Goal: Task Accomplishment & Management: Complete application form

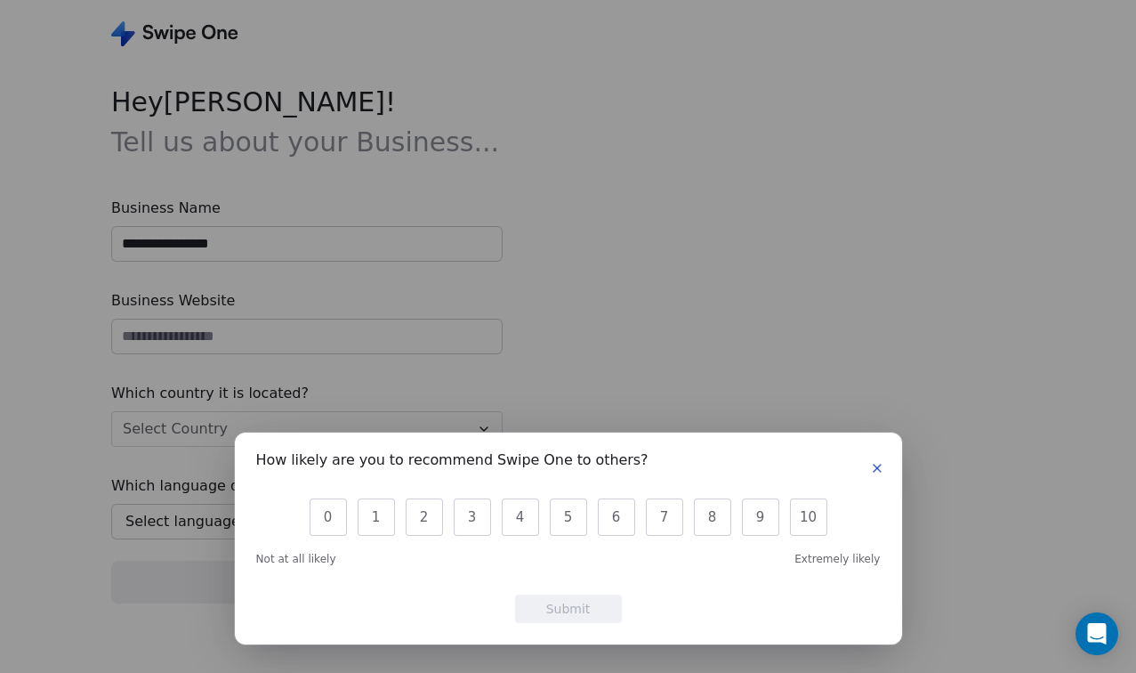
click at [875, 464] on icon "button" at bounding box center [877, 467] width 7 height 7
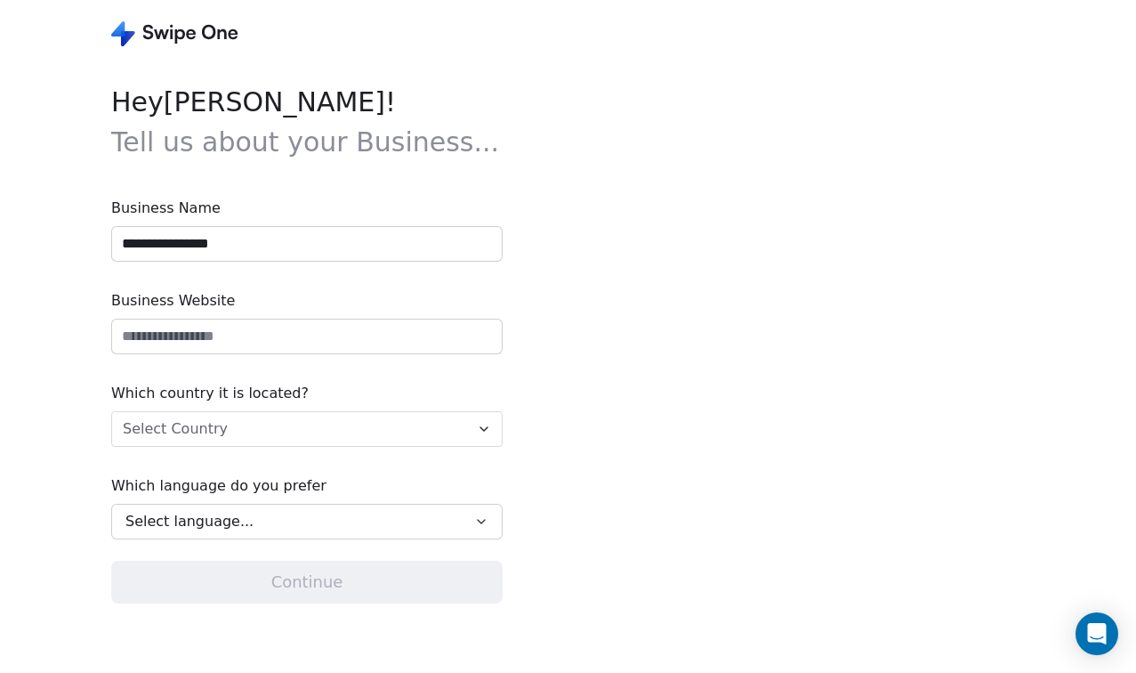
click at [274, 255] on input "**********" at bounding box center [307, 244] width 390 height 34
drag, startPoint x: 274, startPoint y: 255, endPoint x: 121, endPoint y: 234, distance: 154.5
click at [121, 234] on input "**********" at bounding box center [307, 244] width 390 height 34
type input "*********"
click at [177, 345] on input "url" at bounding box center [307, 336] width 390 height 34
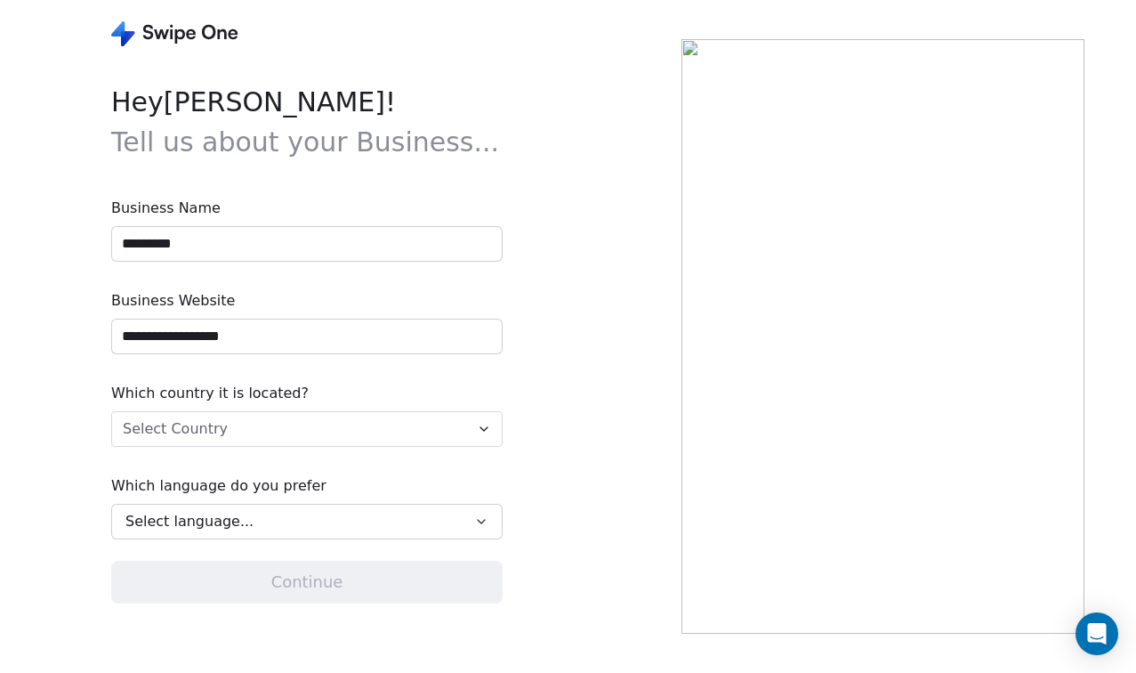
type input "**********"
click at [222, 449] on html "**********" at bounding box center [568, 336] width 1136 height 673
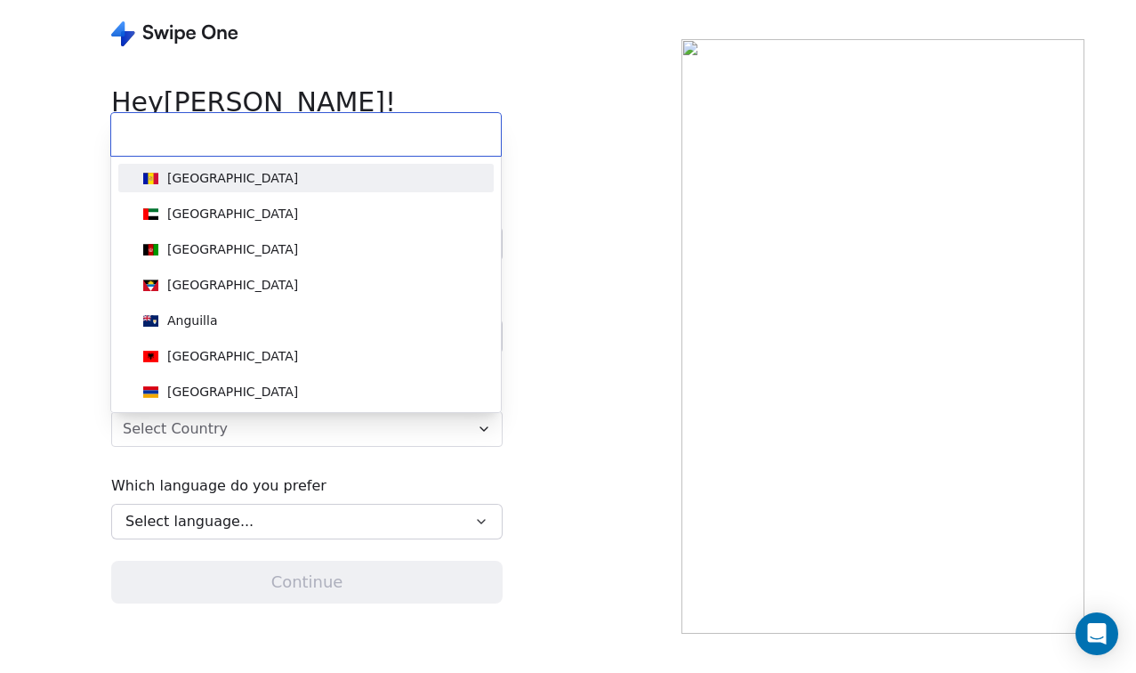
click at [227, 435] on html "**********" at bounding box center [568, 336] width 1136 height 673
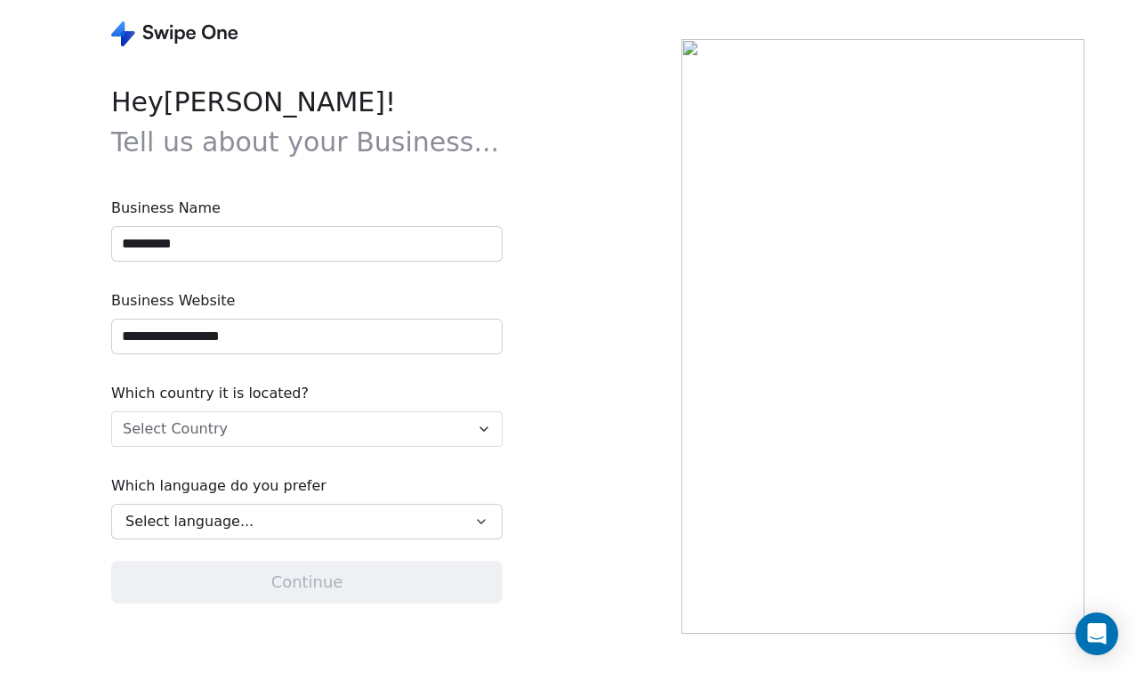
click at [227, 435] on html "**********" at bounding box center [568, 336] width 1136 height 673
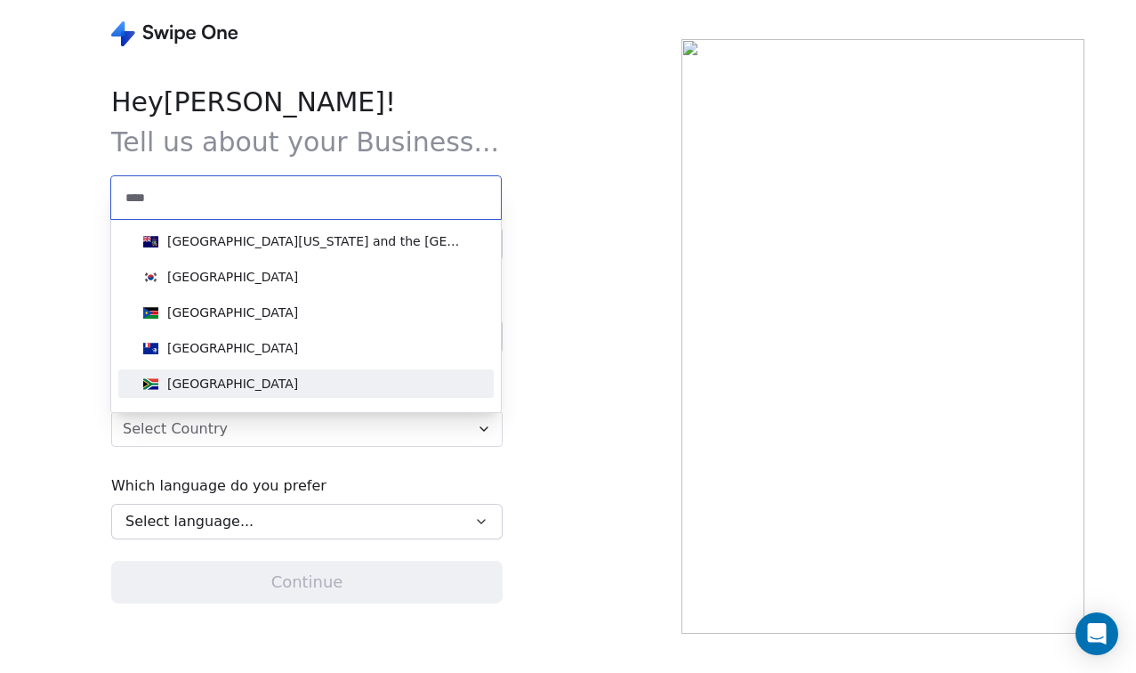
type input "****"
click at [255, 393] on div "[GEOGRAPHIC_DATA]" at bounding box center [305, 383] width 361 height 28
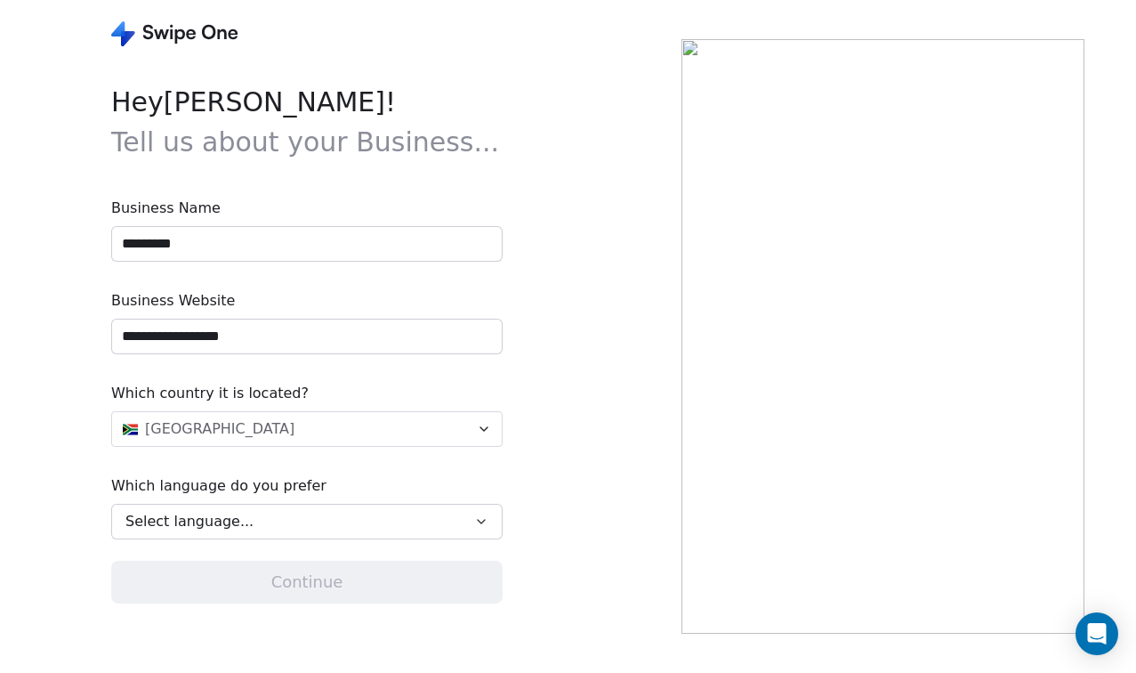
click at [290, 522] on div "Select language..." at bounding box center [294, 521] width 338 height 21
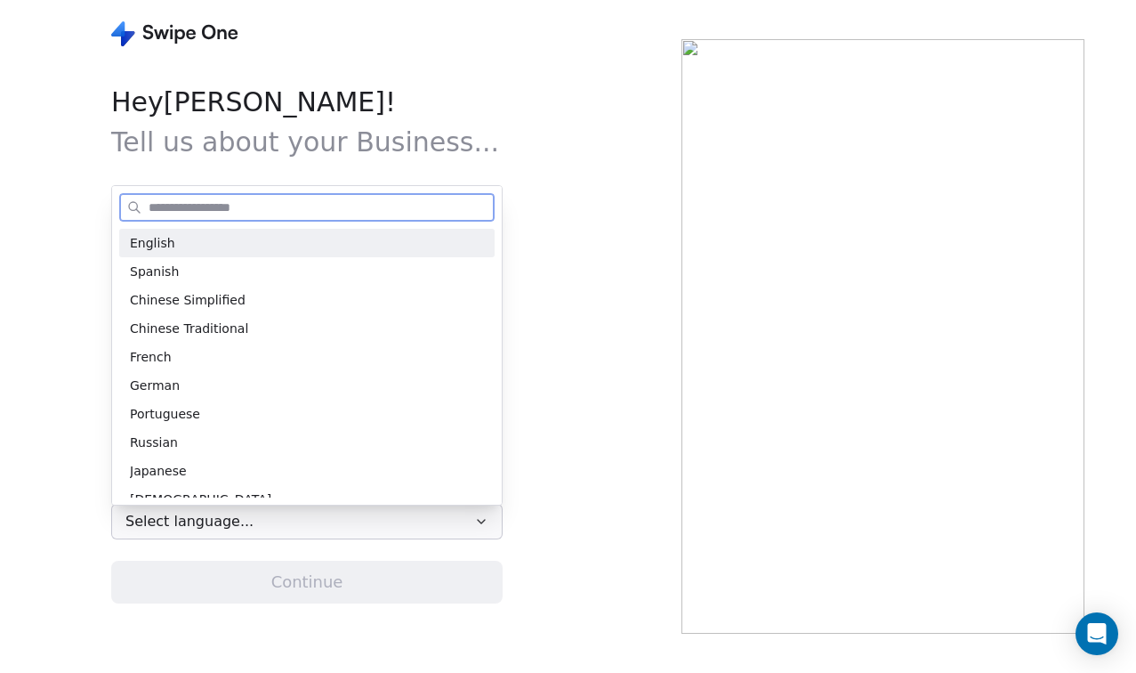
click at [208, 248] on div "English" at bounding box center [307, 243] width 354 height 19
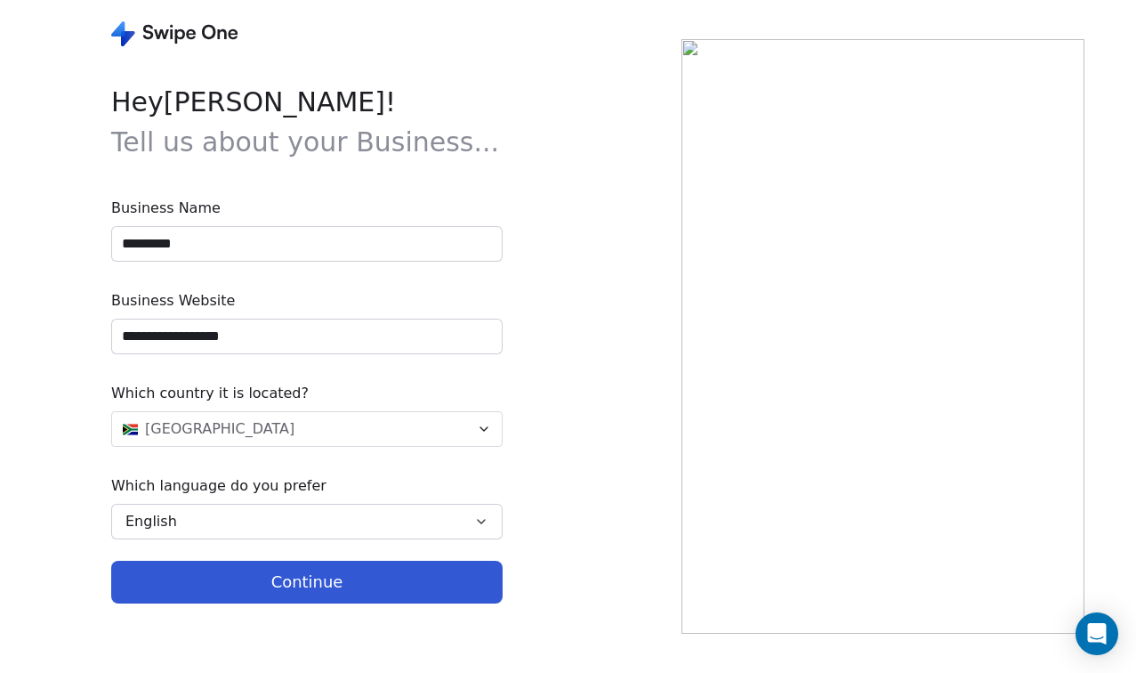
click at [377, 582] on button "Continue" at bounding box center [306, 581] width 391 height 43
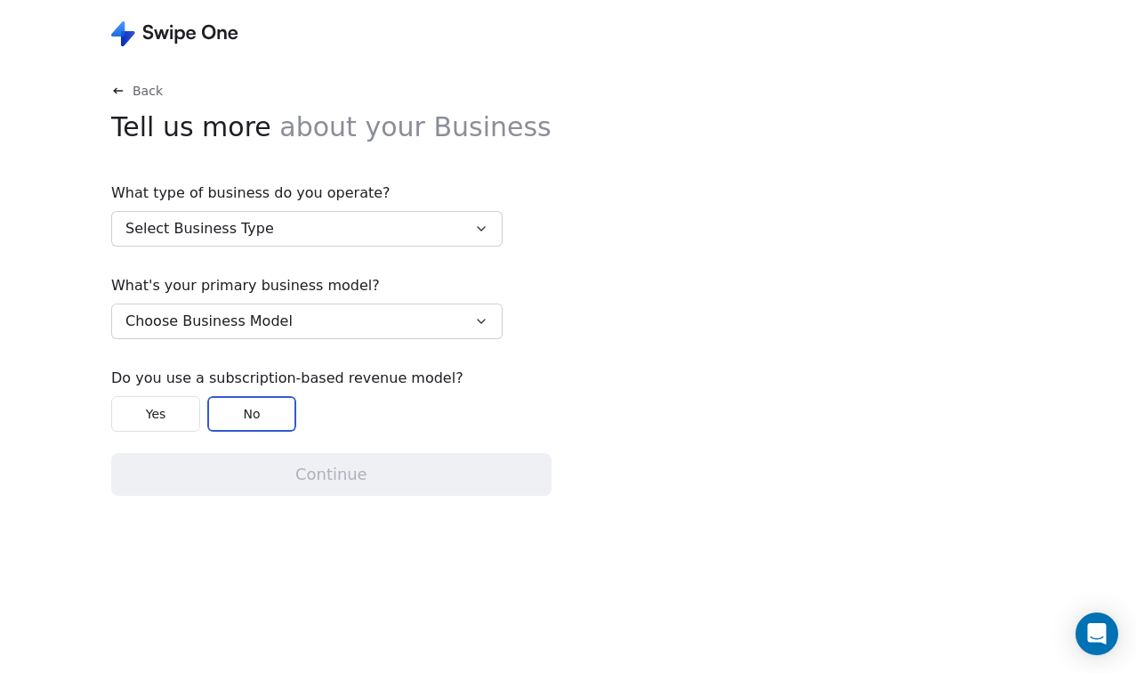
click at [408, 243] on button "Select Business Type" at bounding box center [306, 229] width 391 height 36
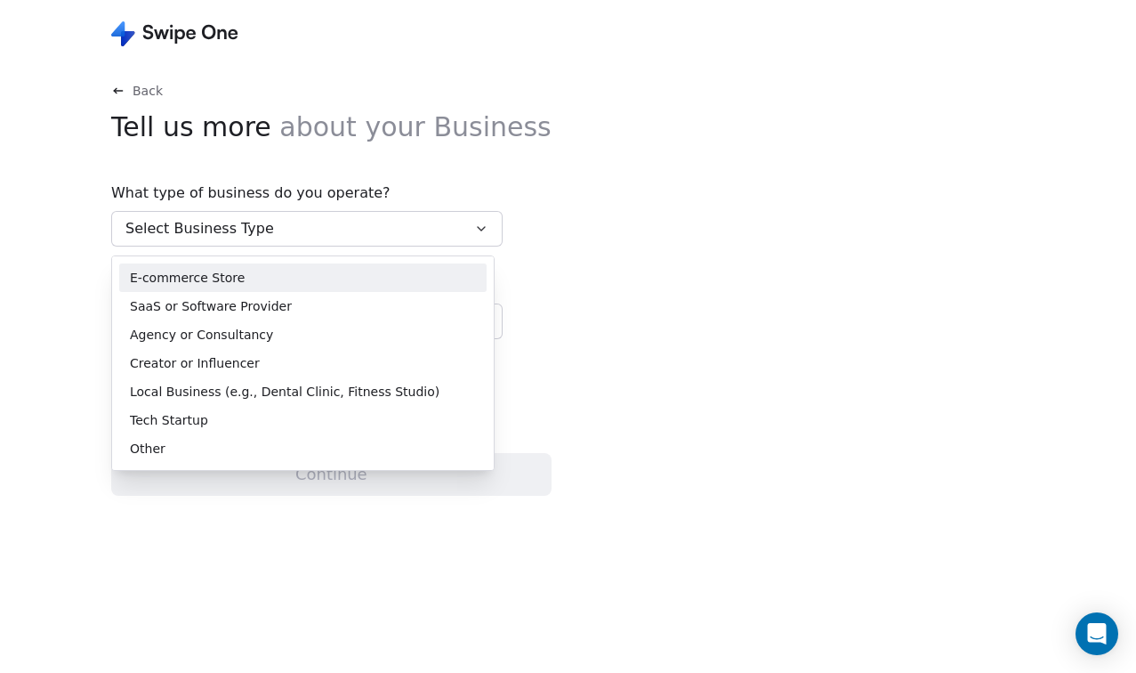
click at [529, 308] on html "Back Tell us more about your Business What type of business do you operate? Sel…" at bounding box center [568, 336] width 1136 height 673
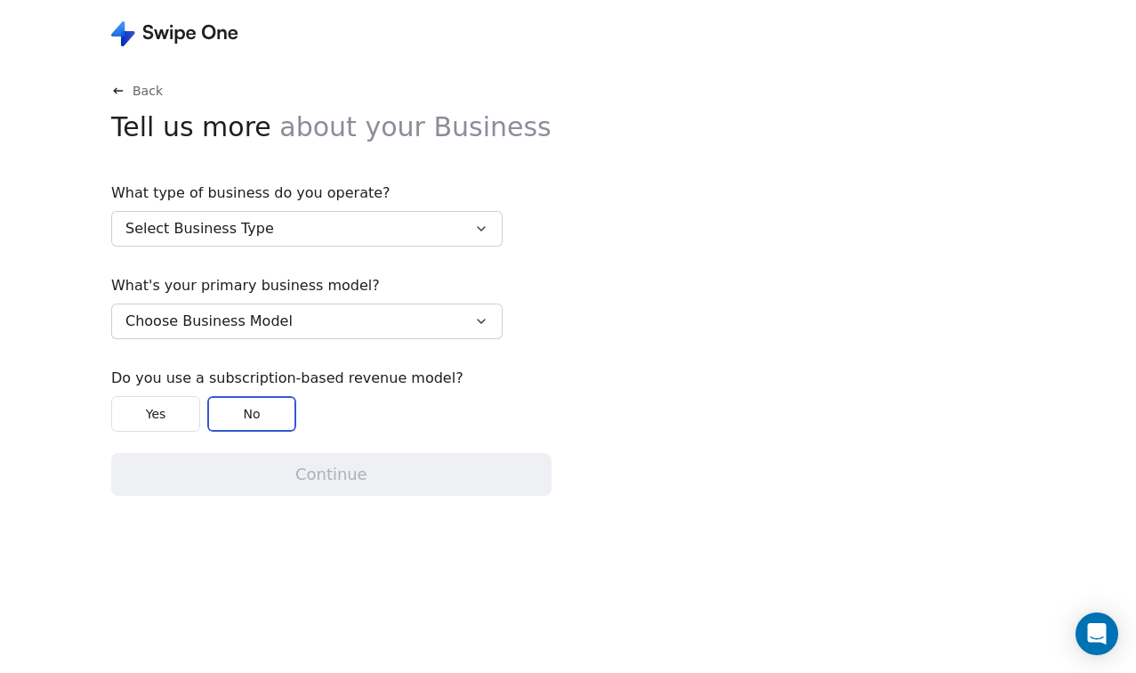
click at [276, 223] on button "Select Business Type" at bounding box center [306, 229] width 391 height 36
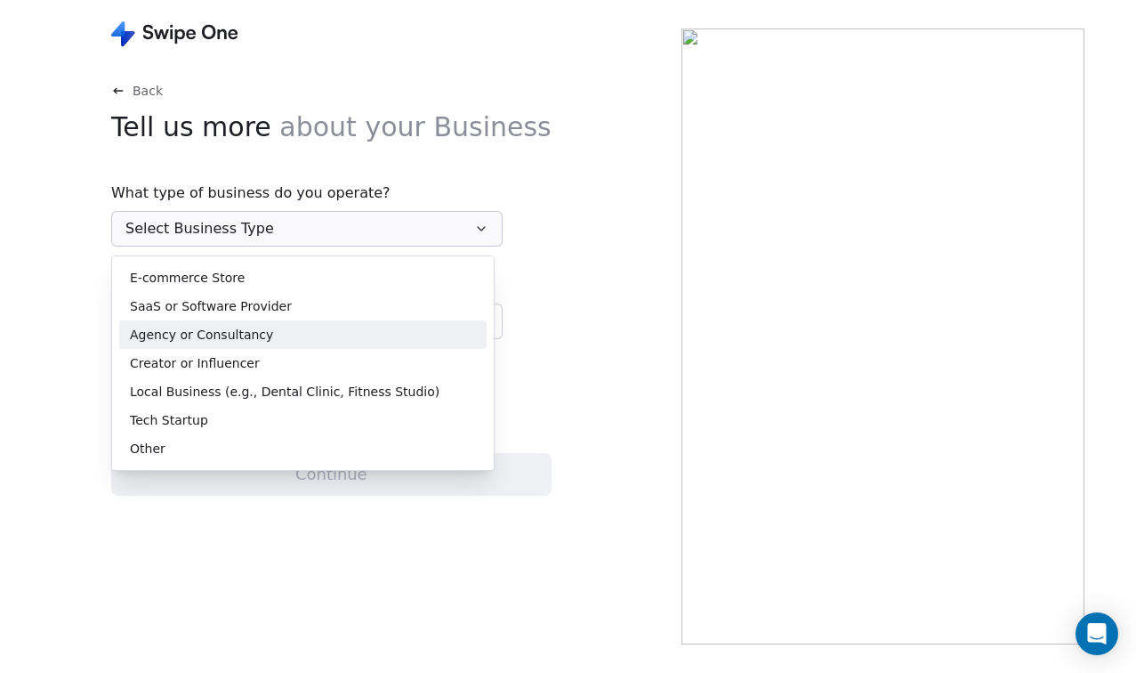
click at [256, 326] on span "Agency or Consultancy" at bounding box center [201, 335] width 143 height 19
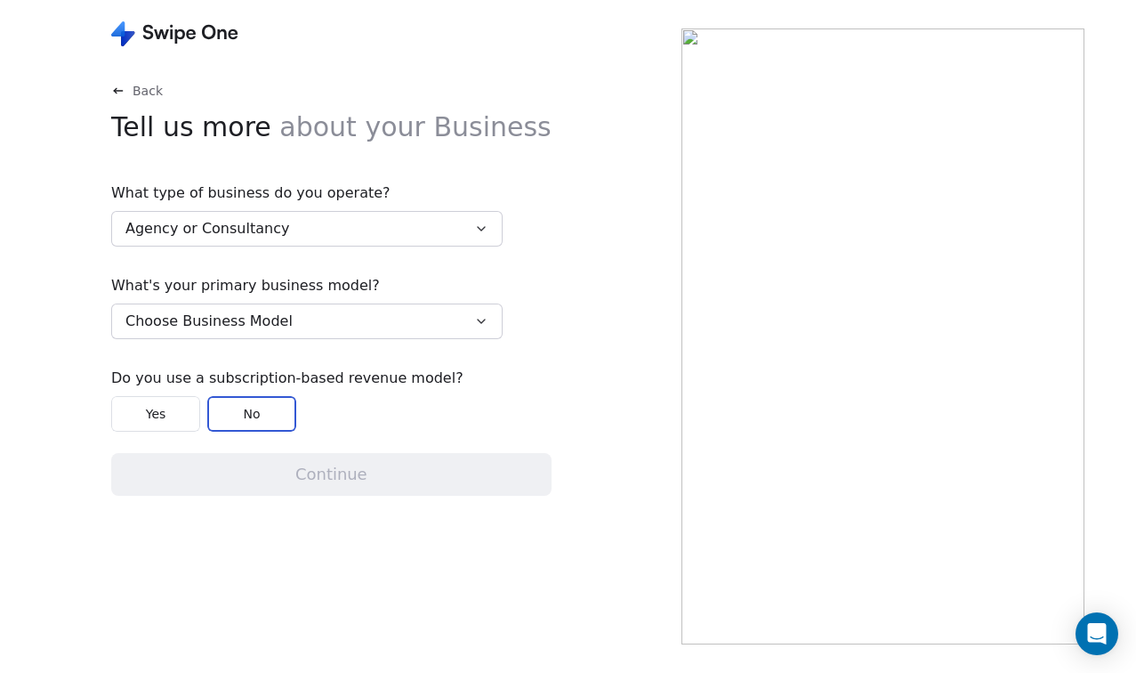
click at [273, 332] on span "Choose Business Model" at bounding box center [208, 320] width 167 height 21
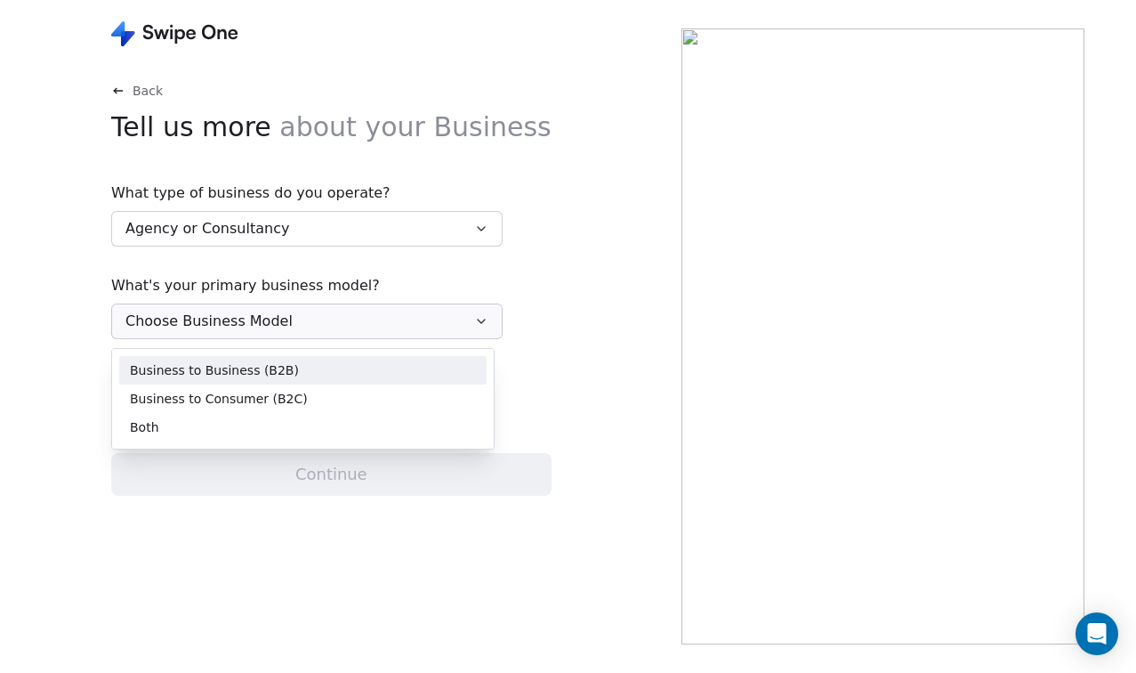
click at [318, 357] on div "Business to Business (B2B)" at bounding box center [302, 370] width 367 height 28
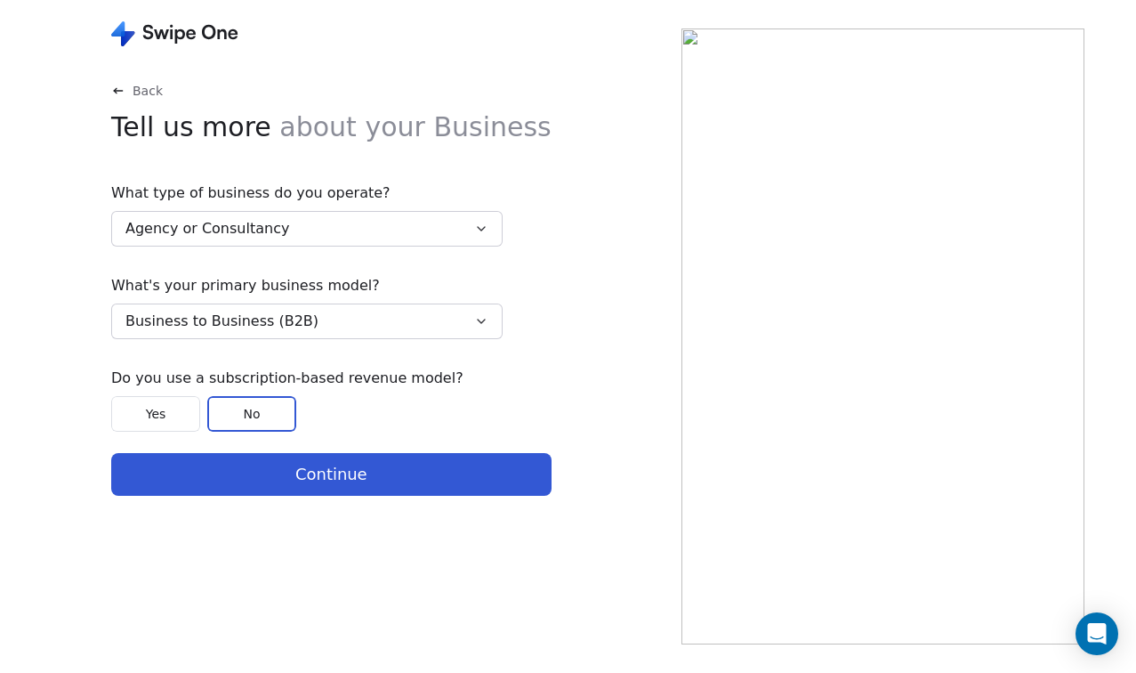
click at [268, 480] on button "Continue" at bounding box center [331, 474] width 440 height 43
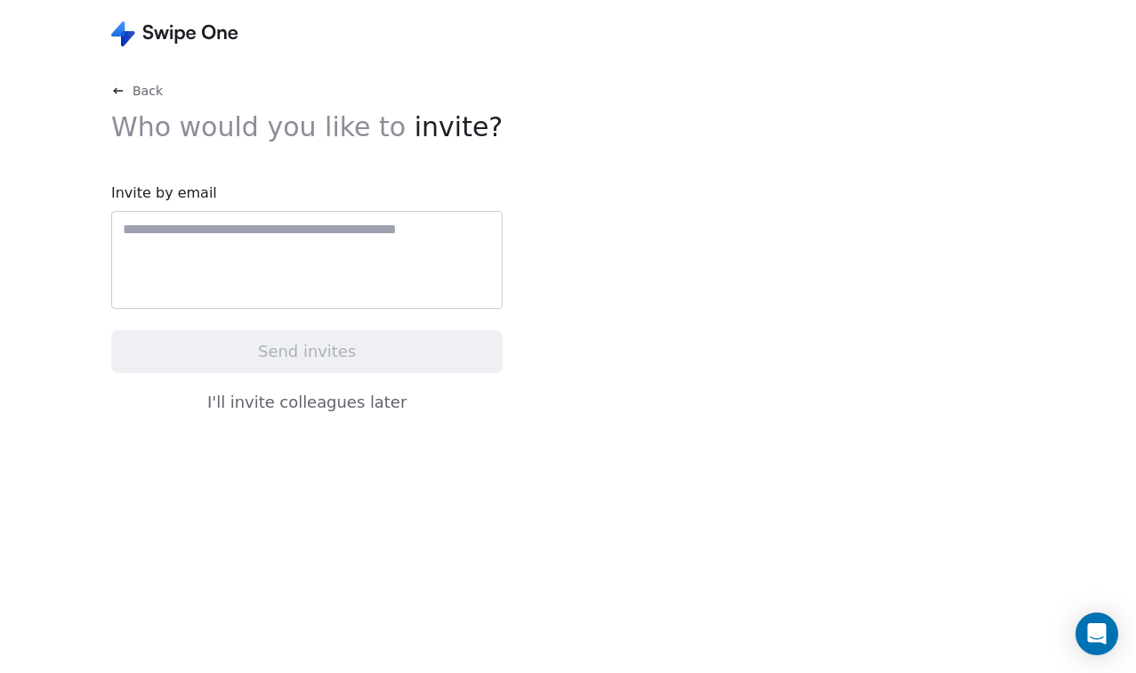
click at [286, 270] on div at bounding box center [306, 260] width 391 height 98
click at [292, 411] on button "I'll invite colleagues later" at bounding box center [306, 401] width 391 height 37
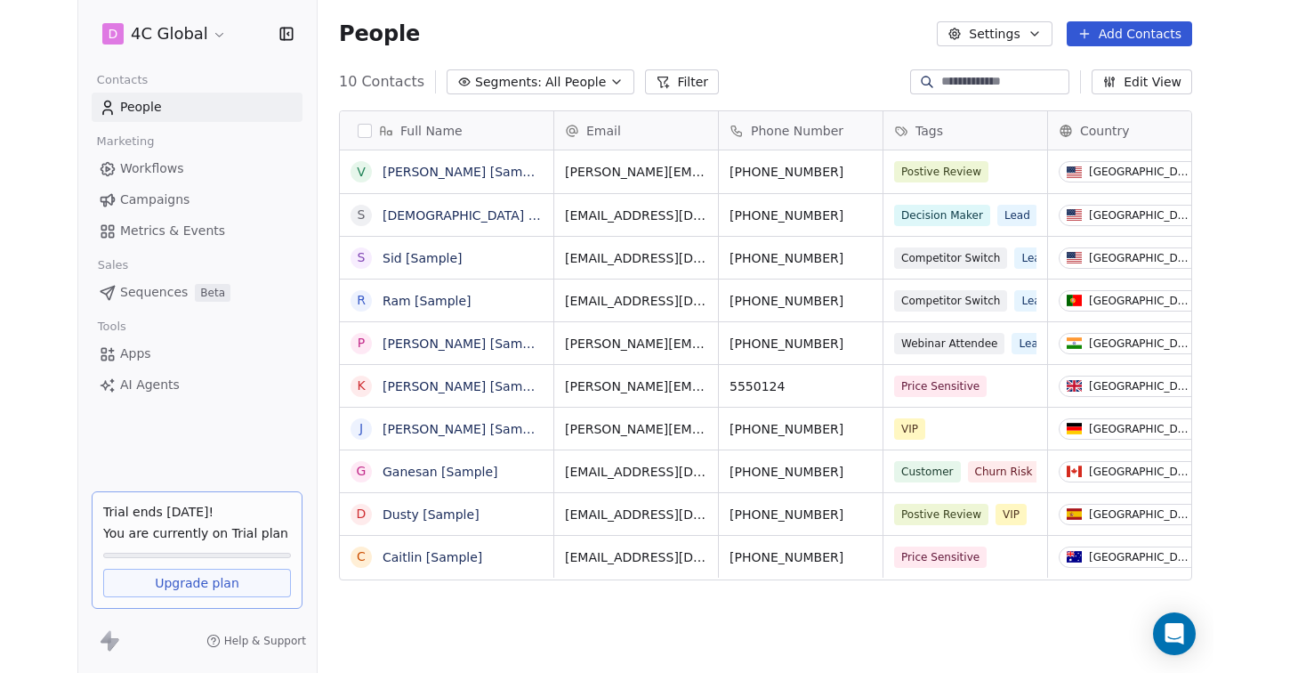
scroll to position [592, 896]
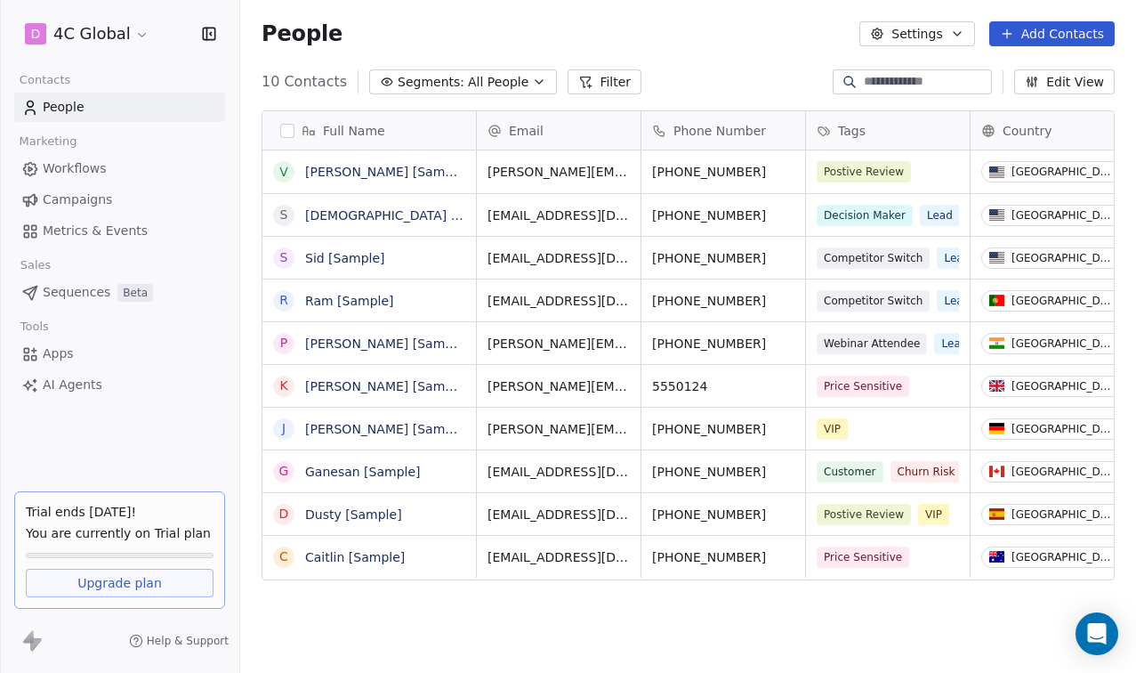
click at [1, 46] on div "D 4C Global" at bounding box center [119, 34] width 239 height 68
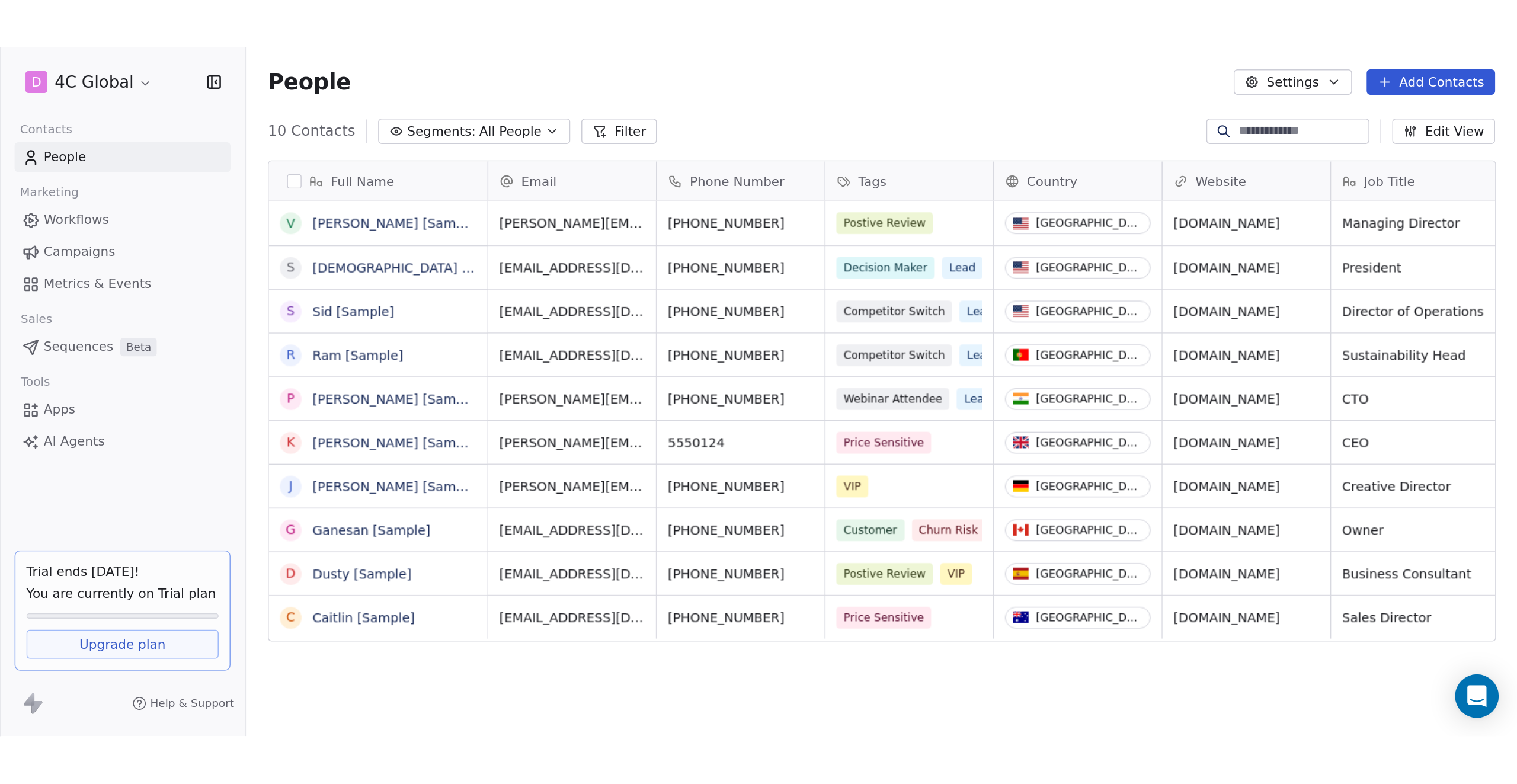
scroll to position [394, 829]
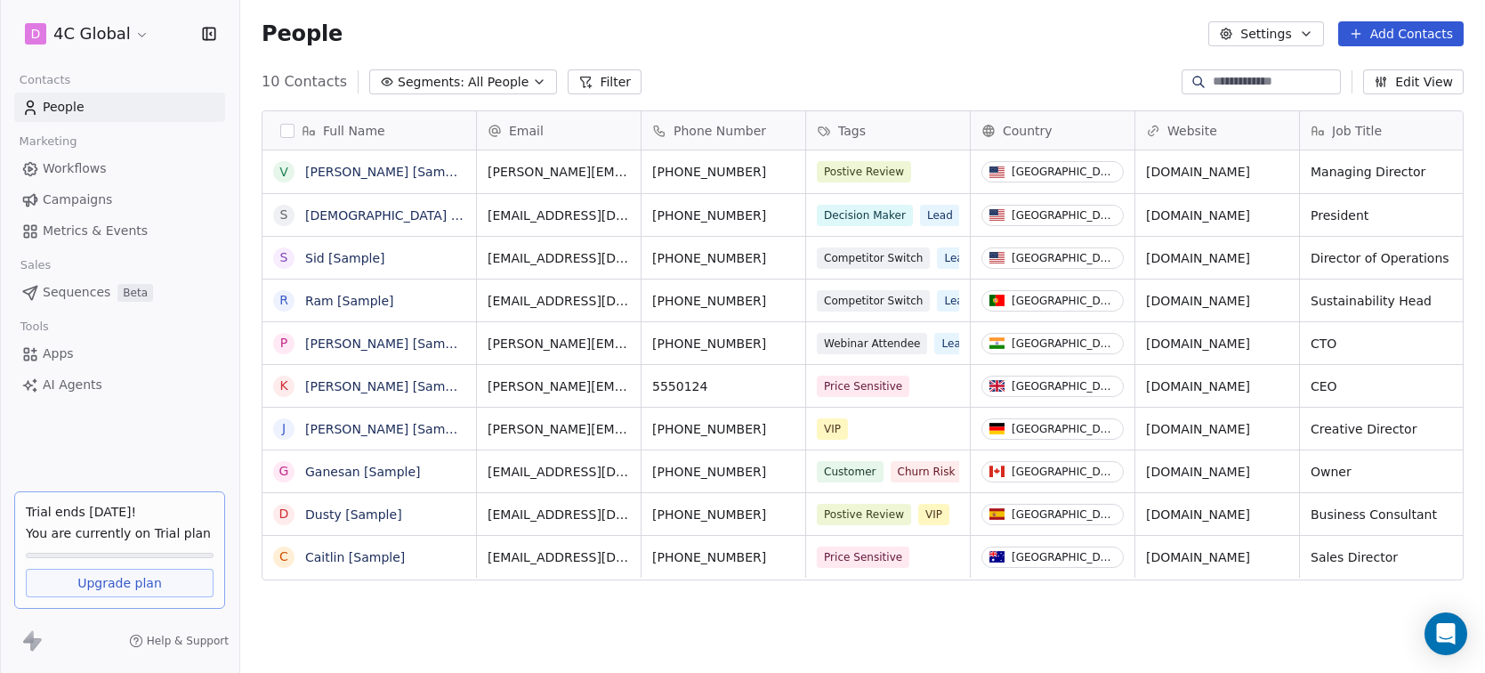
click at [854, 128] on span "Tags" at bounding box center [852, 131] width 28 height 18
click at [931, 61] on html "D 4C Global Contacts People Marketing Workflows Campaigns Metrics & Events Sale…" at bounding box center [742, 336] width 1485 height 673
click at [854, 124] on span "Tags" at bounding box center [852, 131] width 28 height 18
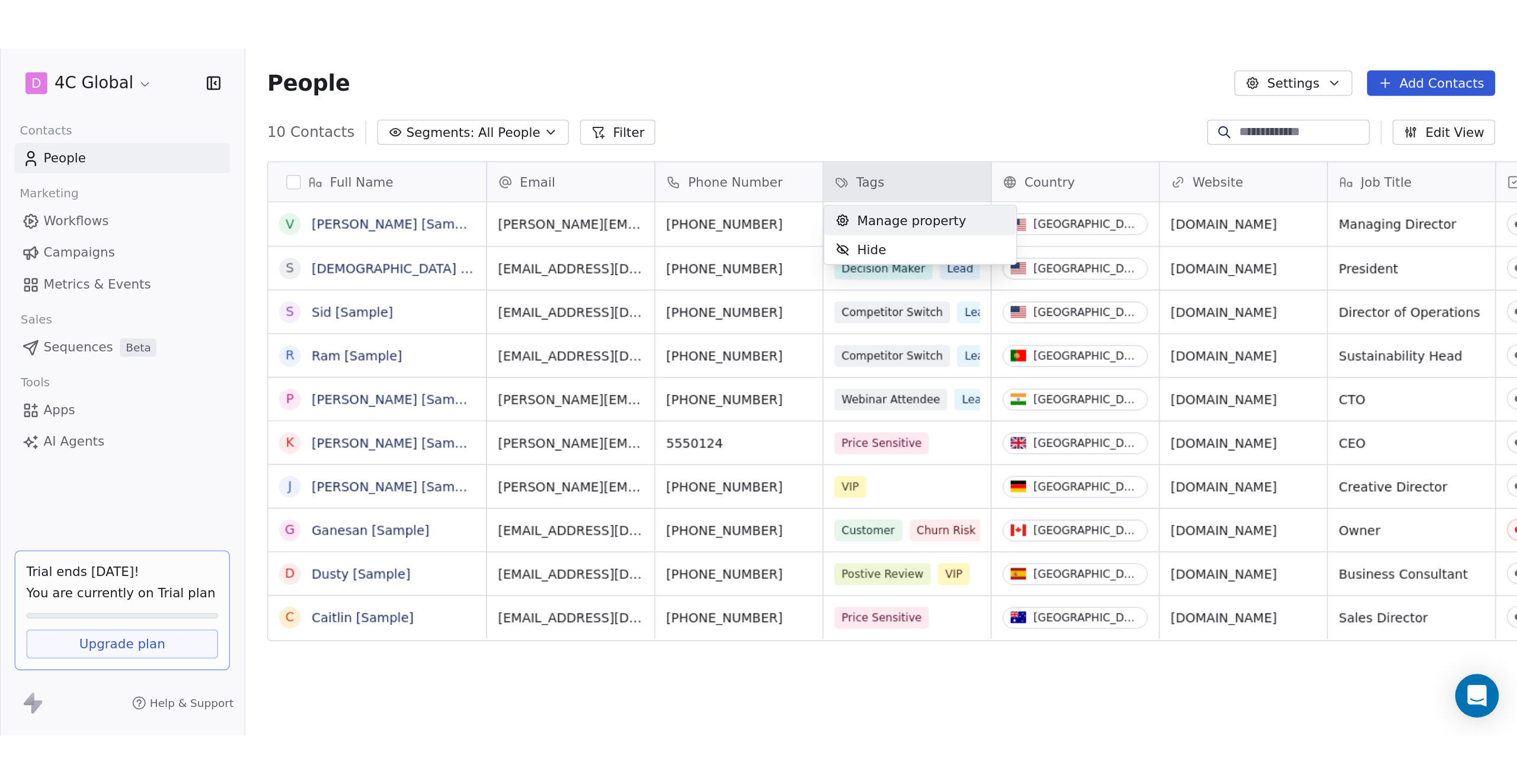
scroll to position [690, 1357]
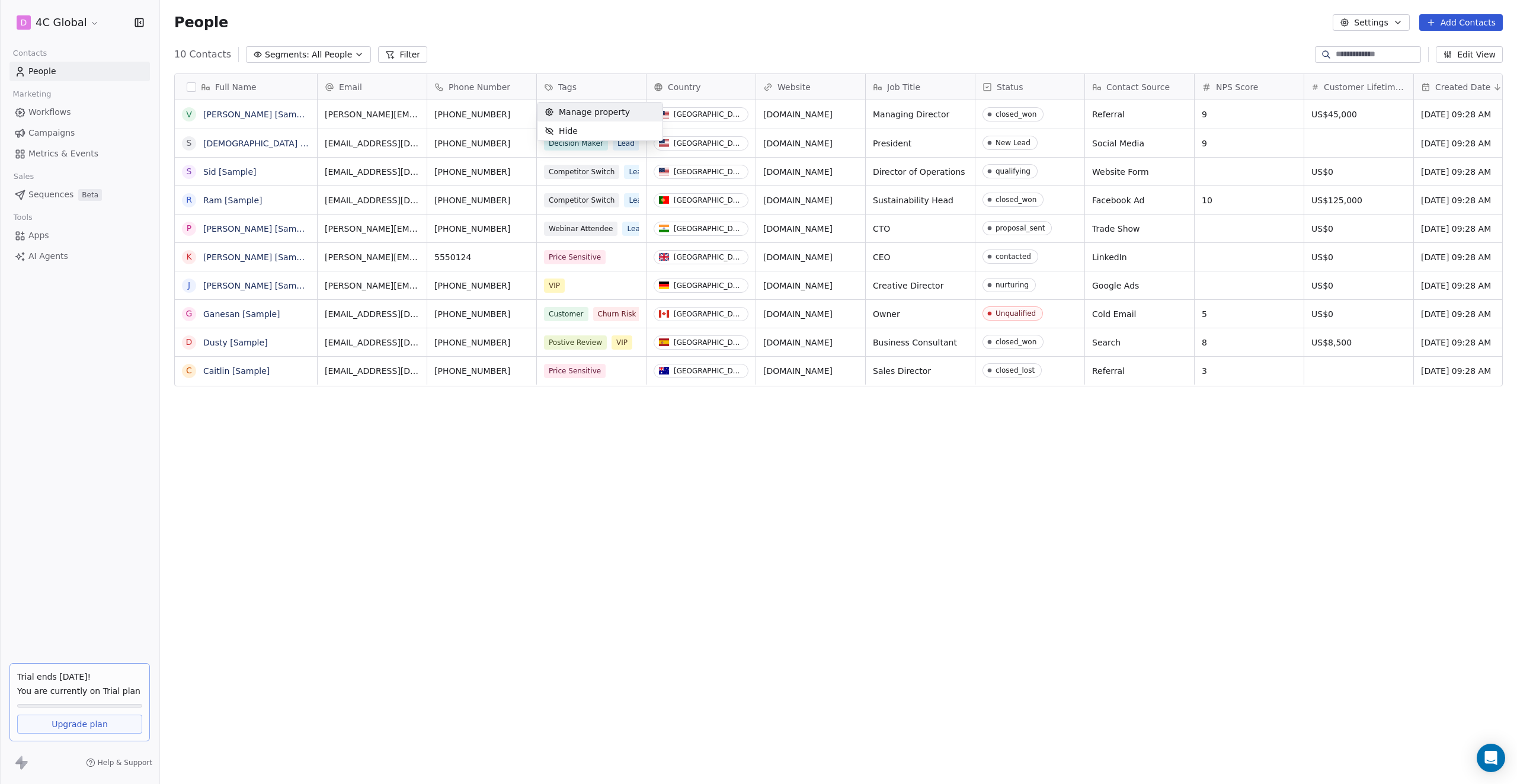
click at [57, 258] on html "D 4C Global Contacts People Marketing Workflows Campaigns Metrics & Events Sale…" at bounding box center [758, 392] width 1517 height 784
click at [49, 256] on span "AI Agents" at bounding box center [49, 256] width 40 height 13
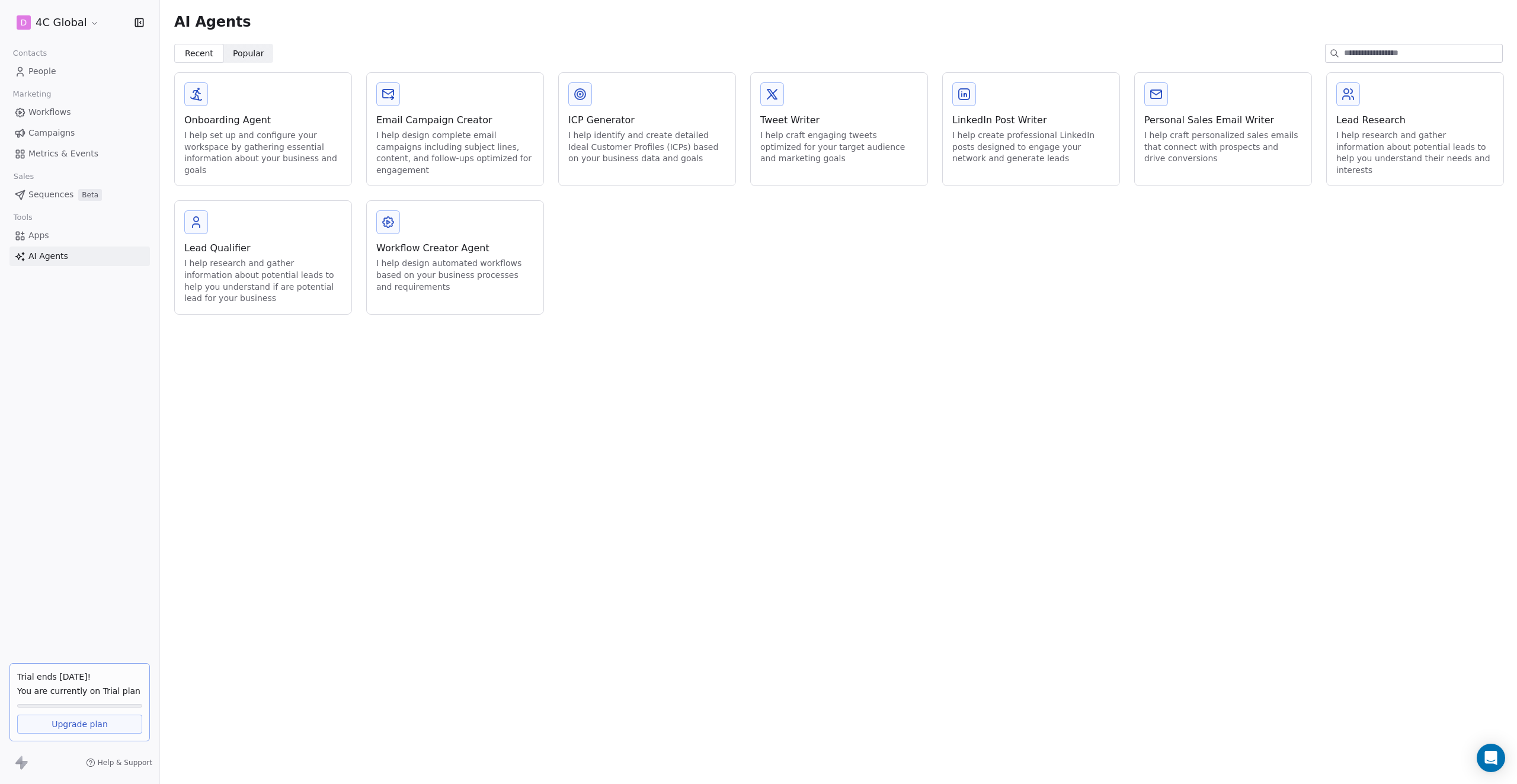
click at [250, 49] on span "Popular" at bounding box center [249, 53] width 31 height 13
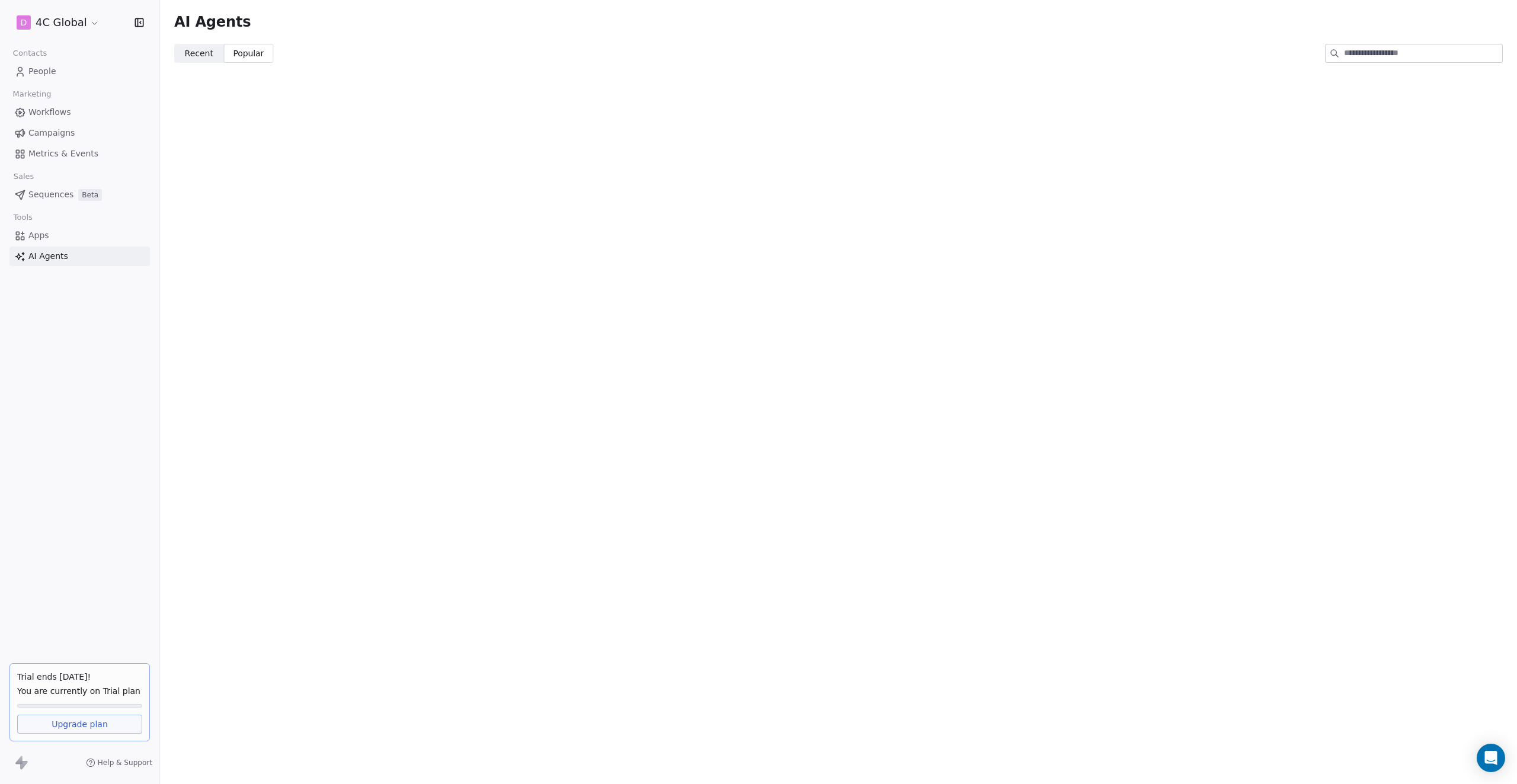
click at [205, 55] on span "Recent" at bounding box center [199, 53] width 29 height 13
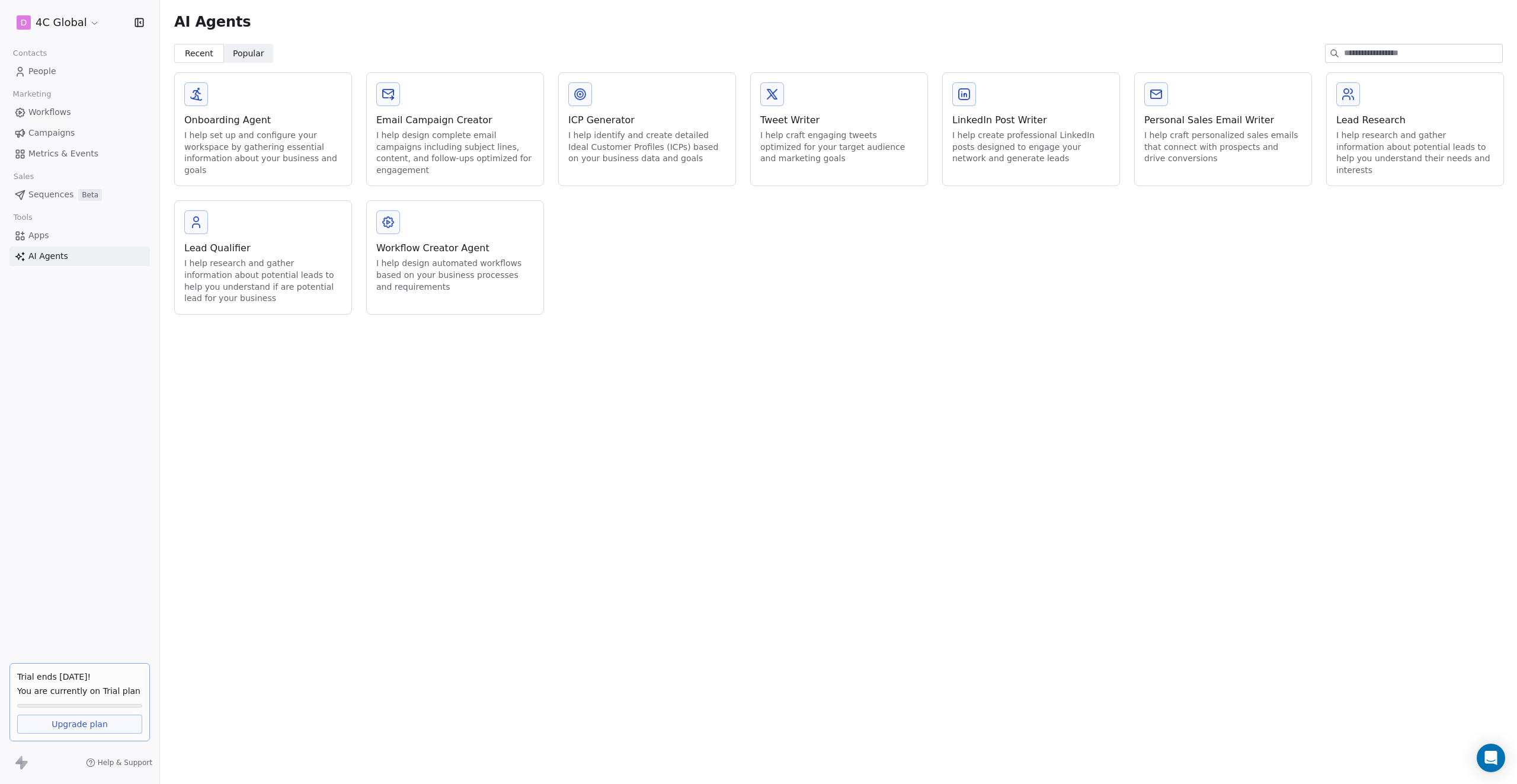
click at [49, 79] on link "People" at bounding box center [79, 71] width 141 height 19
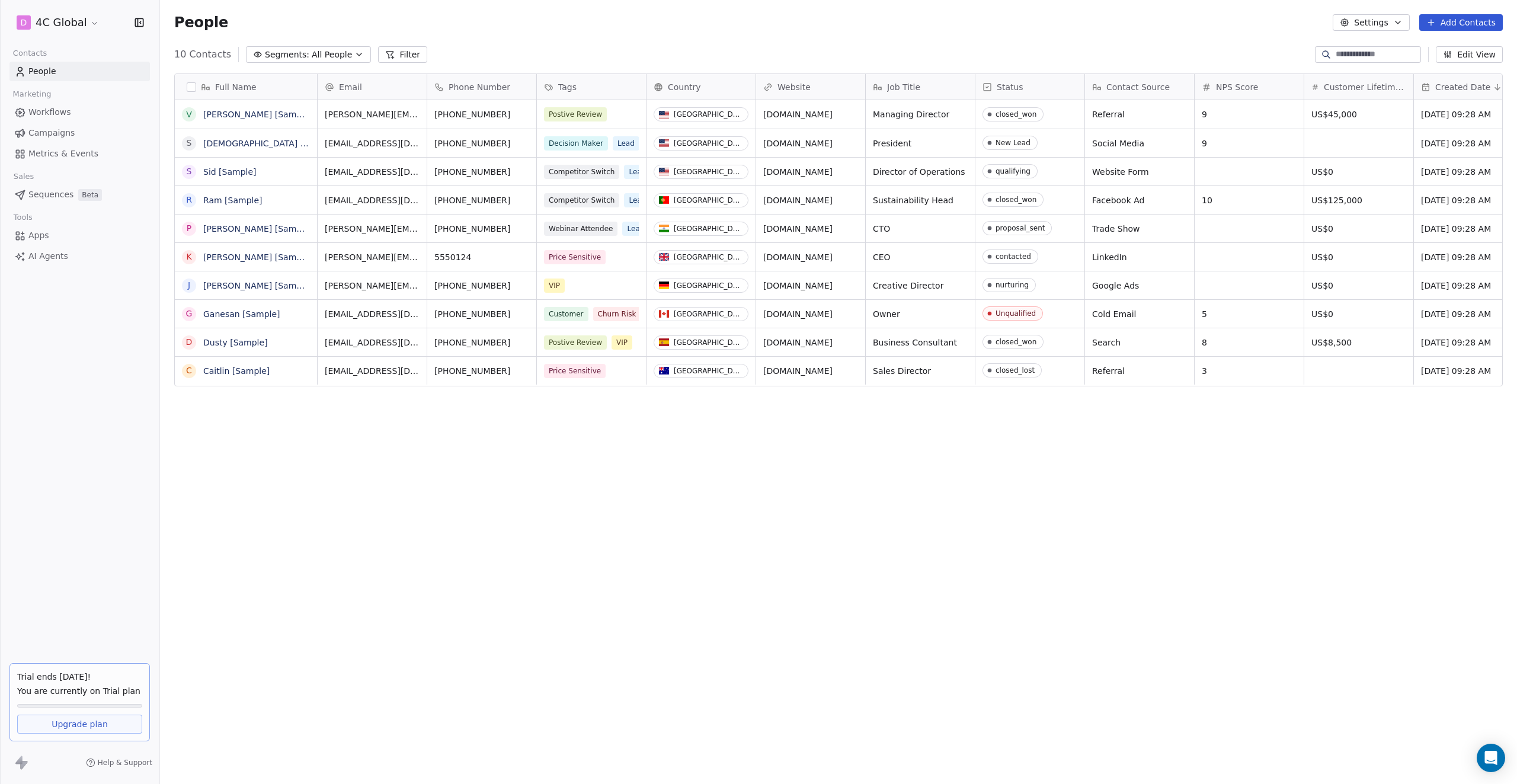
scroll to position [690, 1357]
click at [354, 52] on icon "button" at bounding box center [359, 55] width 9 height 9
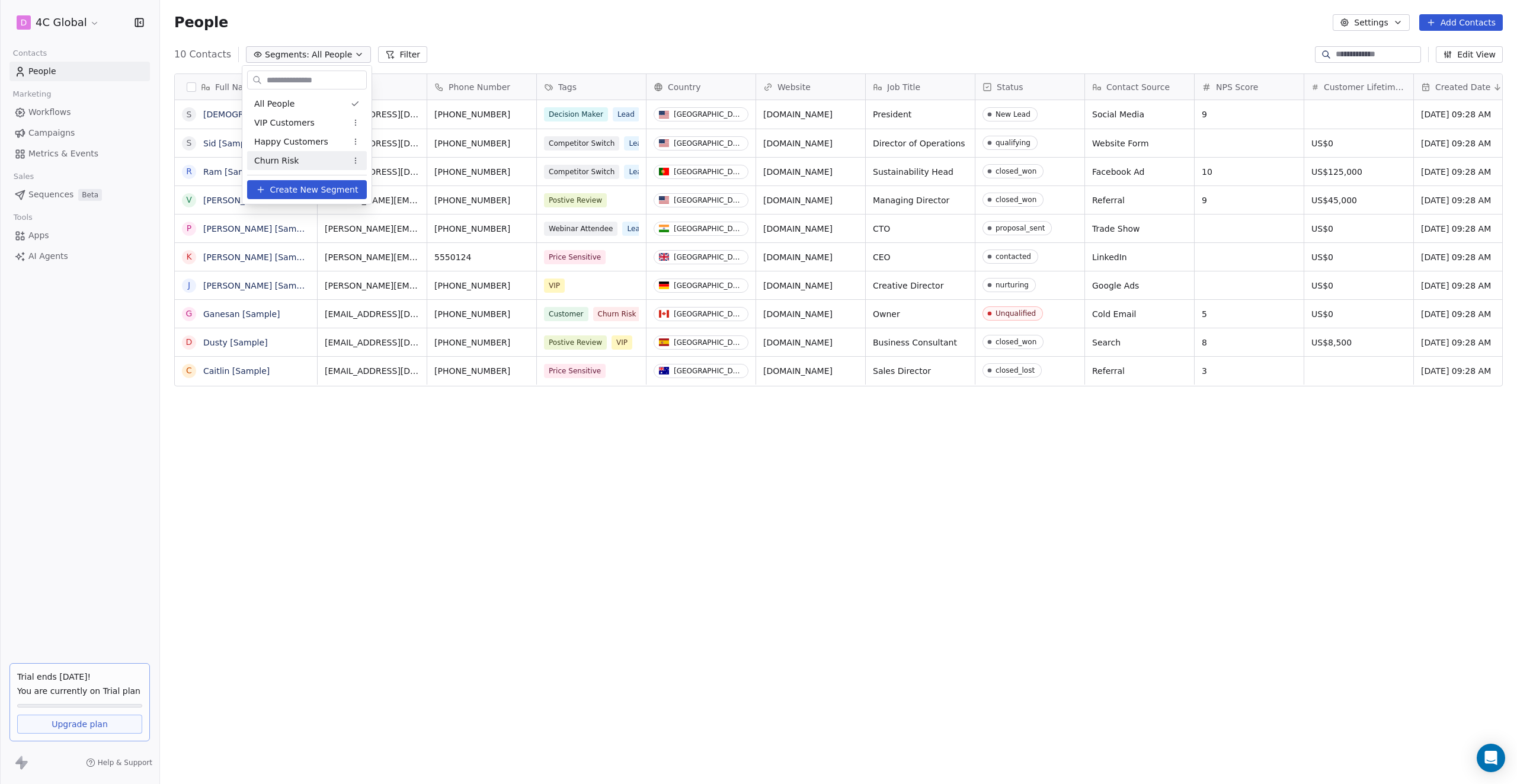
click at [300, 192] on span "Create New Segment" at bounding box center [314, 190] width 89 height 13
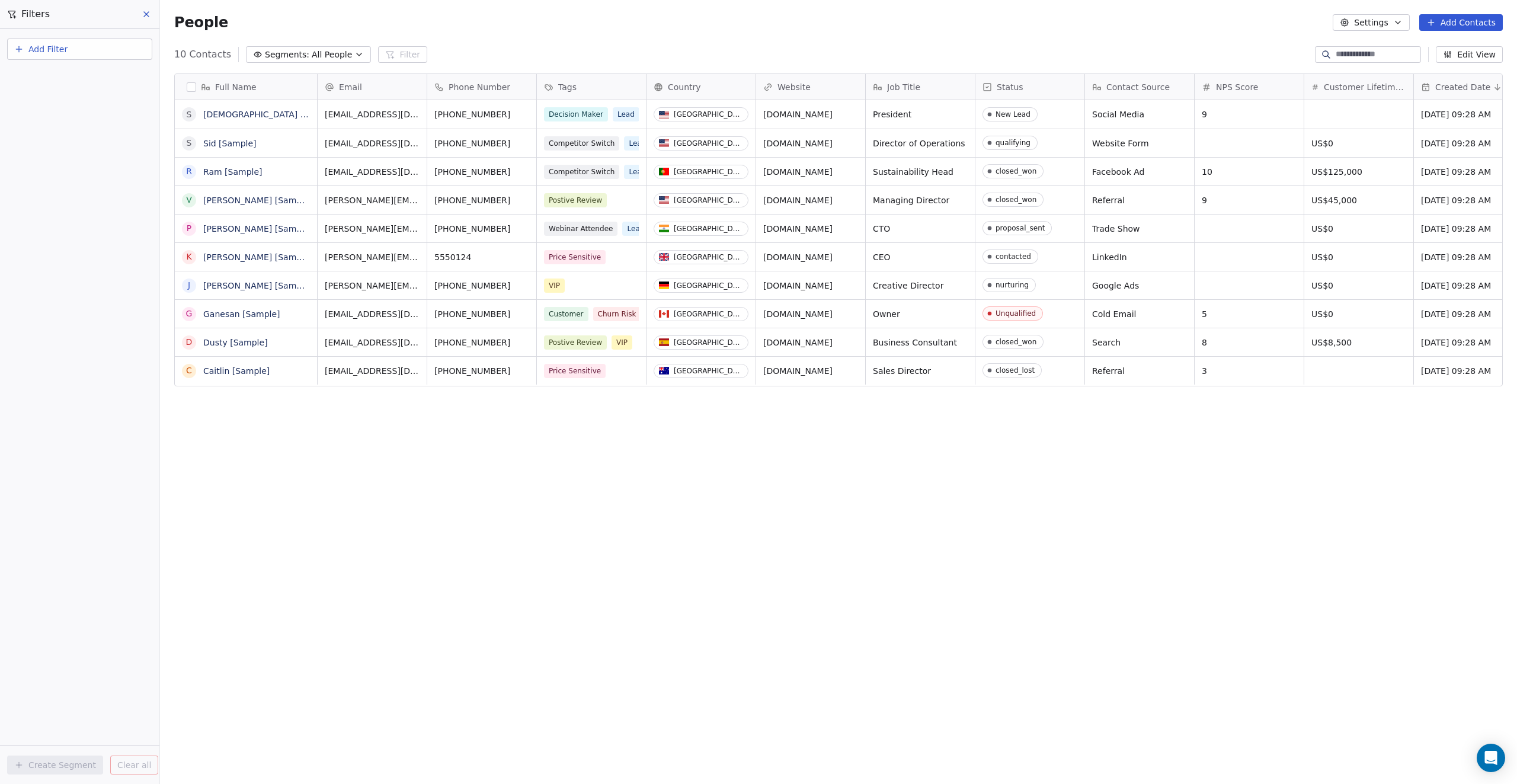
click at [100, 49] on button "Add Filter" at bounding box center [80, 49] width 145 height 21
click at [480, 54] on html "D 4C Global Contacts People Marketing Workflows Campaigns Metrics & Events Sale…" at bounding box center [758, 392] width 1517 height 784
click at [756, 94] on div "Status" at bounding box center [1030, 87] width 109 height 25
click at [756, 83] on html "D 4C Global Contacts People Marketing Workflows Campaigns Metrics & Events Sale…" at bounding box center [758, 392] width 1517 height 784
click at [756, 84] on span "Contact Source" at bounding box center [1138, 87] width 63 height 12
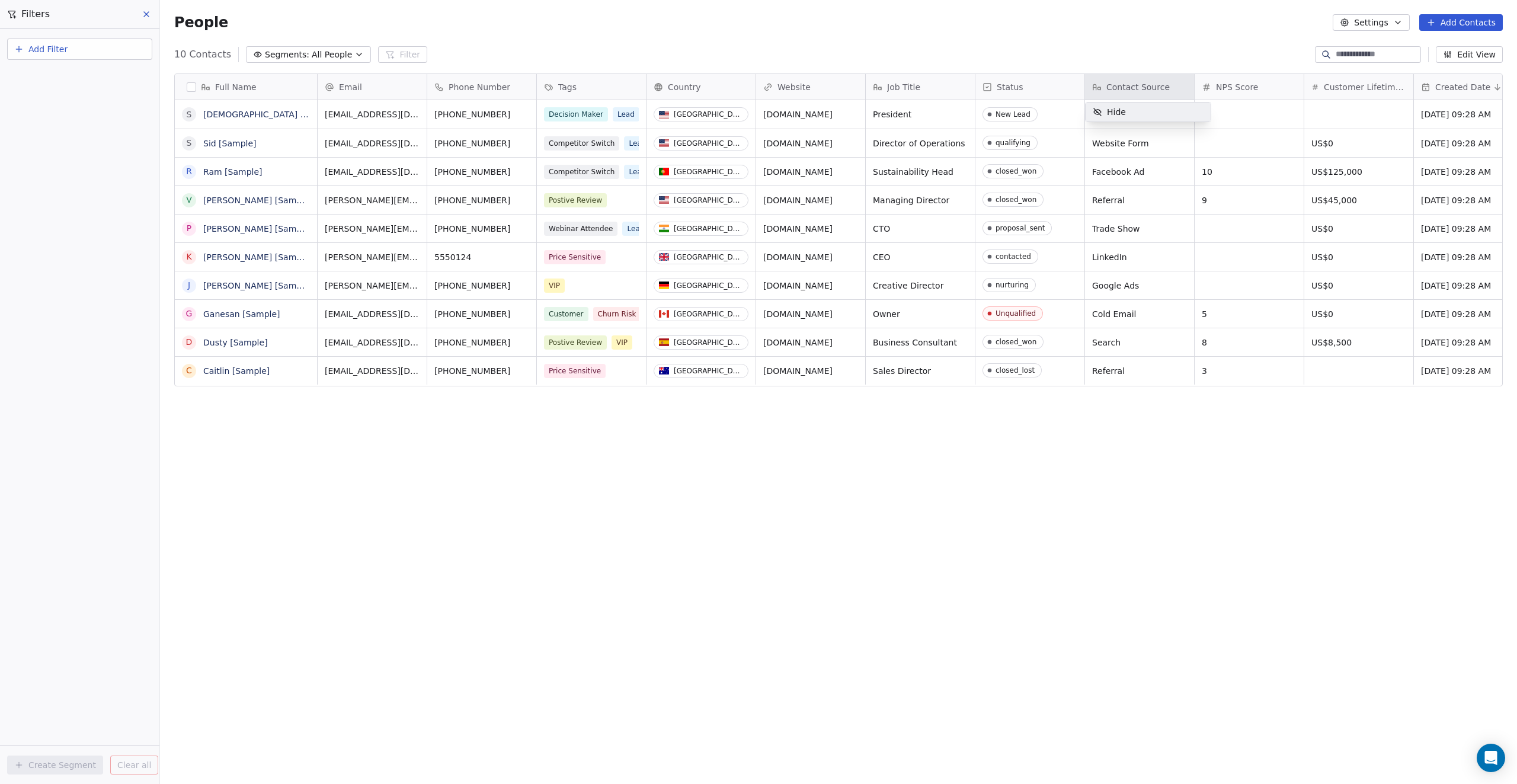
click at [756, 92] on html "D 4C Global Contacts People Marketing Workflows Campaigns Metrics & Events Sale…" at bounding box center [758, 392] width 1517 height 784
click at [756, 89] on div "Customer Lifetime Value" at bounding box center [1359, 87] width 95 height 12
click at [756, 85] on html "D 4C Global Contacts People Marketing Workflows Campaigns Metrics & Events Sale…" at bounding box center [758, 392] width 1517 height 784
click at [425, 414] on div "Full Name S [DEMOGRAPHIC_DATA] [Sample] S [PERSON_NAME] [Sample] R Ram [Sample]…" at bounding box center [838, 409] width 1357 height 690
click at [187, 88] on div "Full Name" at bounding box center [245, 87] width 126 height 12
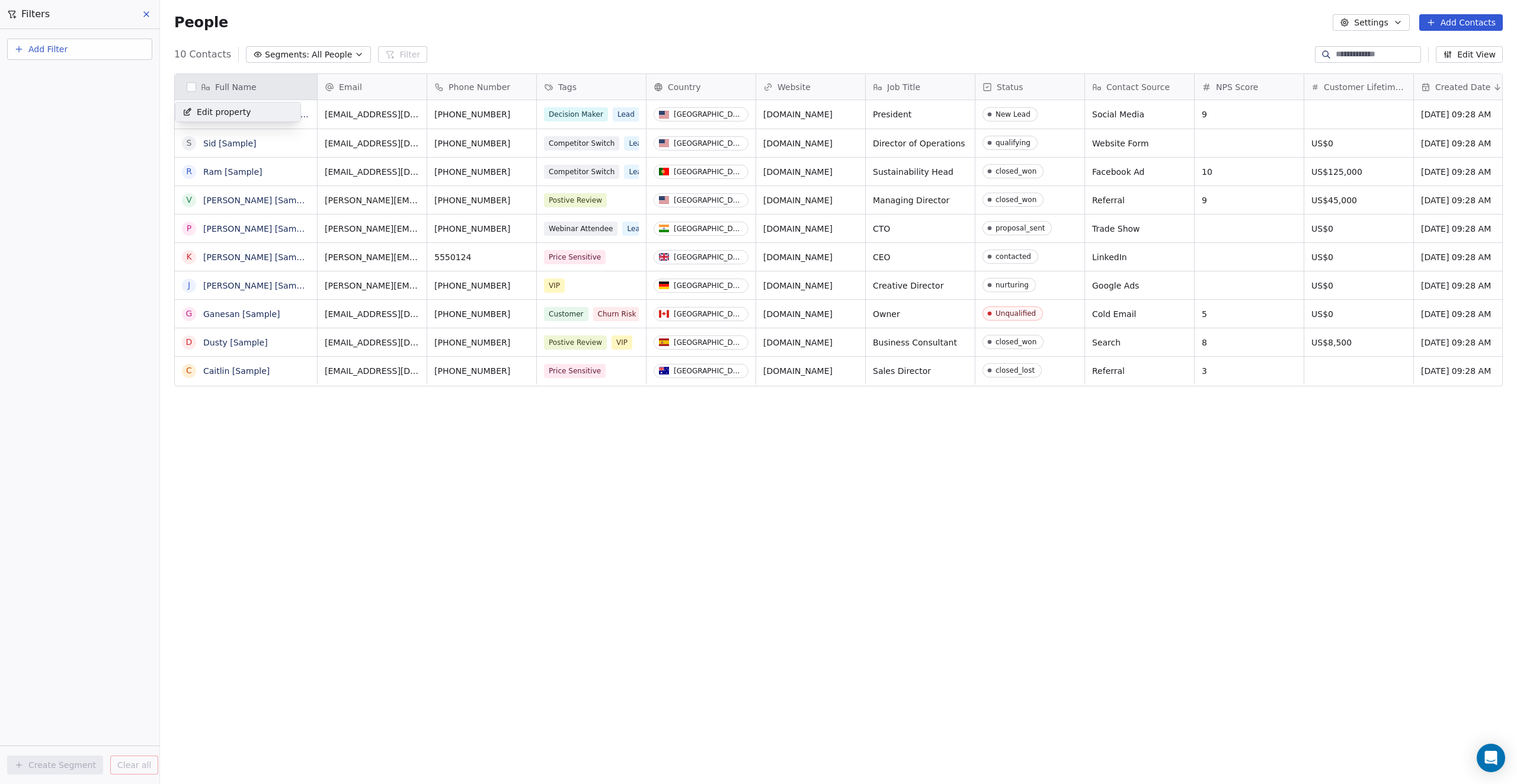
click at [207, 111] on span "Edit property" at bounding box center [224, 112] width 55 height 12
click at [137, 177] on html "D 4C Global Contacts People Marketing Workflows Campaigns Metrics & Events Sale…" at bounding box center [758, 392] width 1517 height 784
click at [356, 89] on html "D 4C Global Contacts People Marketing Workflows Campaigns Metrics & Events Sale…" at bounding box center [758, 392] width 1517 height 784
click at [454, 49] on html "D 4C Global Contacts People Marketing Workflows Campaigns Metrics & Events Sale…" at bounding box center [758, 392] width 1517 height 784
click at [145, 11] on html "D 4C Global Contacts People Marketing Workflows Campaigns Metrics & Events Sale…" at bounding box center [758, 392] width 1517 height 784
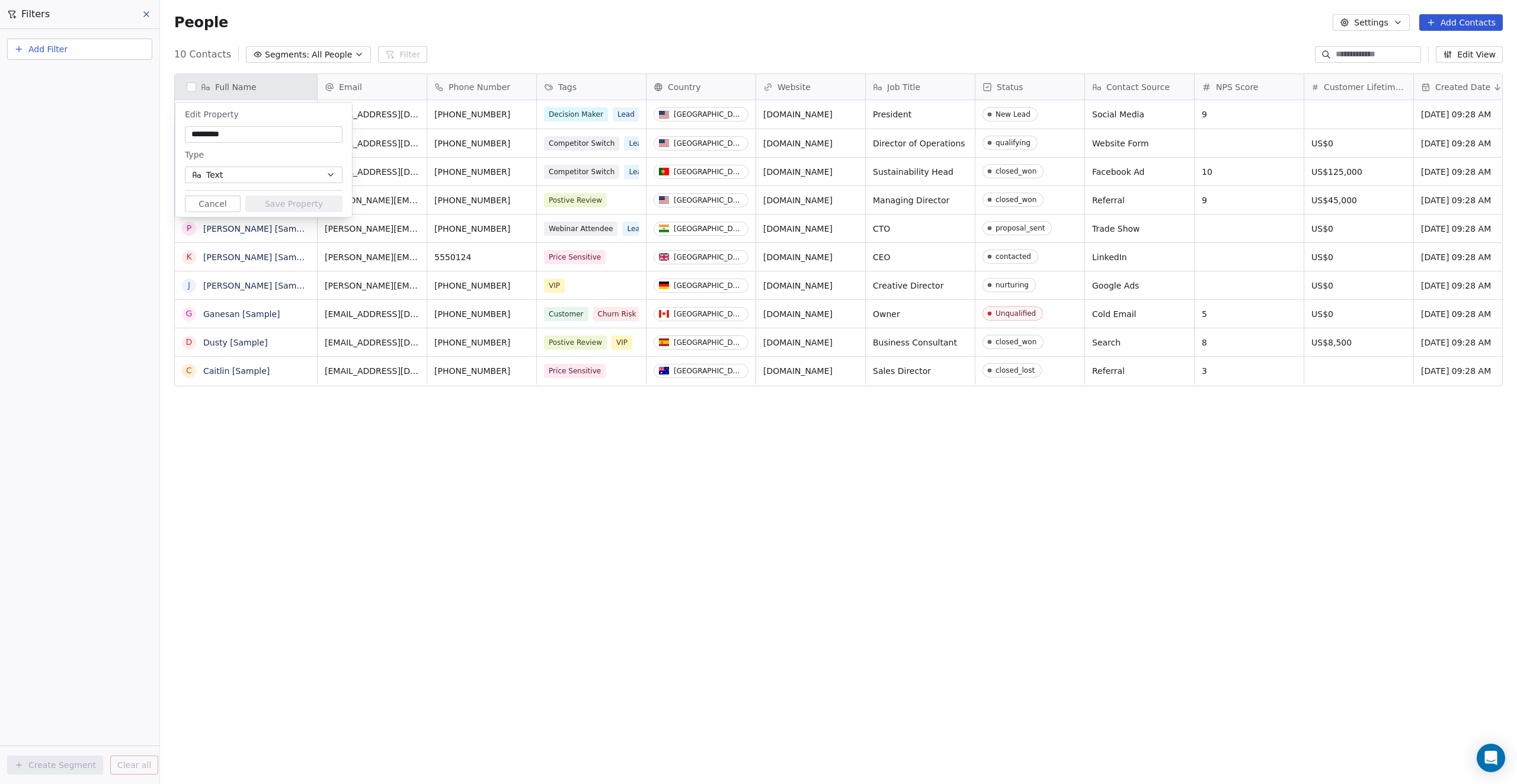
click at [756, 25] on html "D 4C Global Contacts People Marketing Workflows Campaigns Metrics & Events Sale…" at bounding box center [758, 392] width 1517 height 784
click at [756, 23] on html "D 4C Global Contacts People Marketing Workflows Campaigns Metrics & Events Sale…" at bounding box center [758, 392] width 1517 height 784
click at [508, 448] on html "D 4C Global Contacts People Marketing Workflows Campaigns Metrics & Events Sale…" at bounding box center [758, 392] width 1517 height 784
click at [404, 430] on html "D 4C Global Contacts People Marketing Workflows Campaigns Metrics & Events Sale…" at bounding box center [758, 392] width 1517 height 784
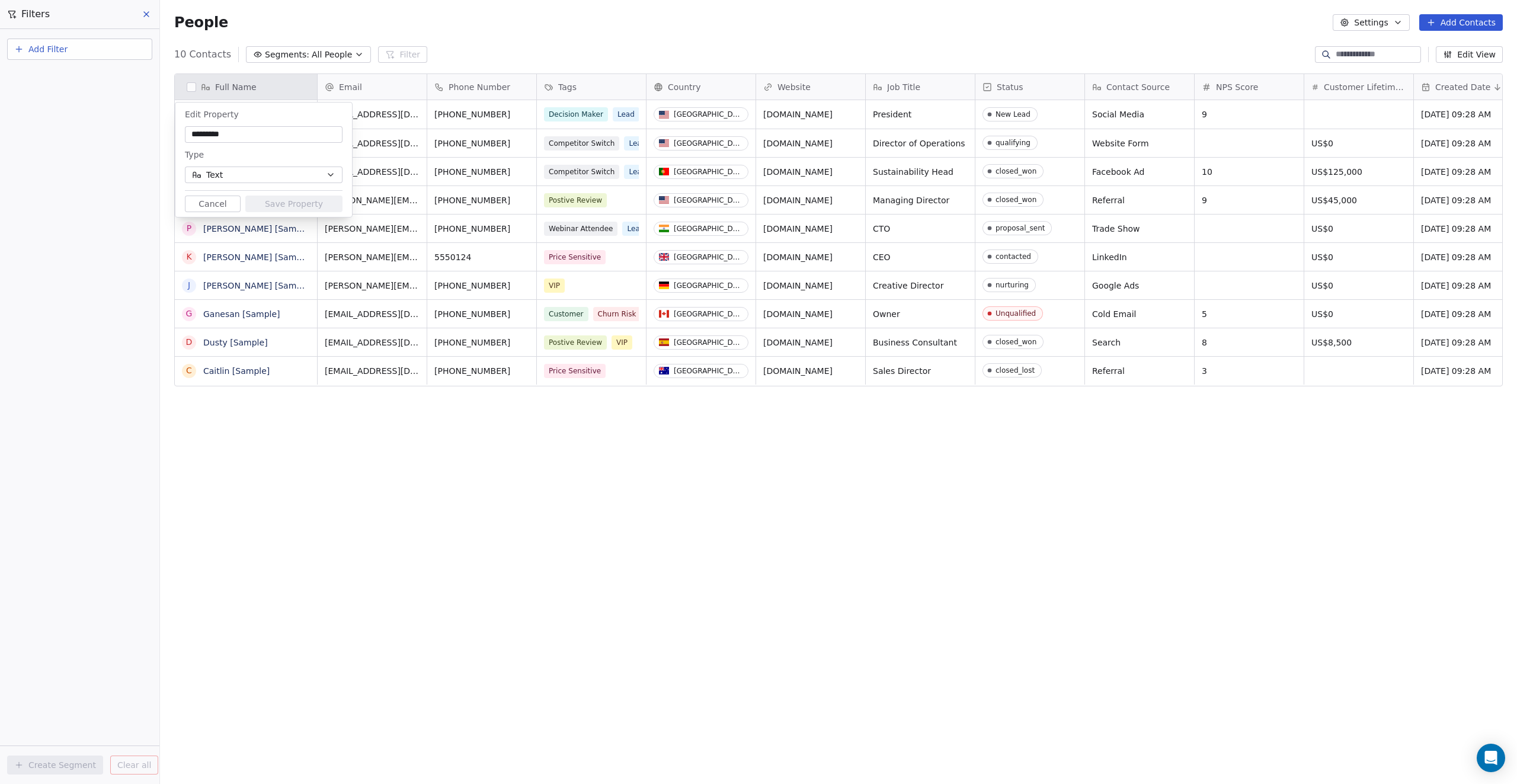
click at [203, 208] on button "Cancel" at bounding box center [213, 204] width 56 height 17
click at [756, 29] on button "Add Contacts" at bounding box center [1461, 22] width 83 height 17
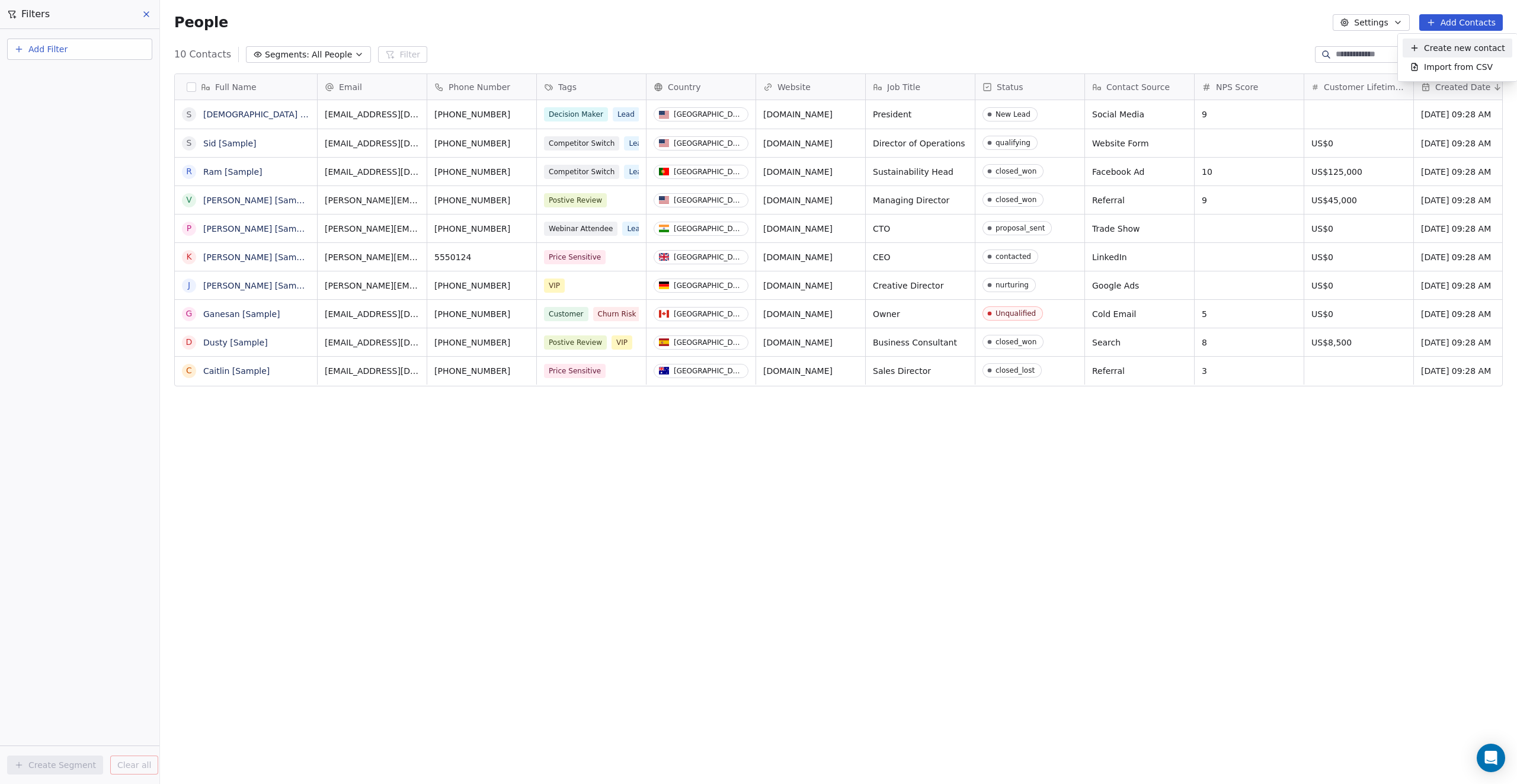
click at [756, 45] on html "D 4C Global Contacts People Marketing Workflows Campaigns Metrics & Events Sale…" at bounding box center [758, 392] width 1517 height 784
click at [756, 27] on button "Settings" at bounding box center [1371, 22] width 77 height 17
click at [756, 35] on html "D 4C Global Contacts People Marketing Workflows Campaigns Metrics & Events Sale…" at bounding box center [758, 392] width 1517 height 784
click at [197, 55] on span "10 Contacts" at bounding box center [203, 54] width 57 height 14
